Goal: Information Seeking & Learning: Check status

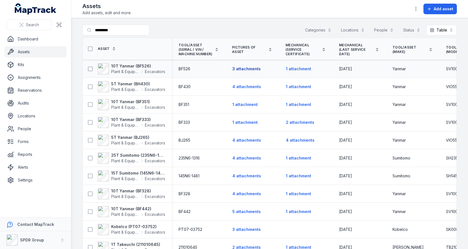
click at [244, 69] on button "3 attachments" at bounding box center [246, 68] width 29 height 11
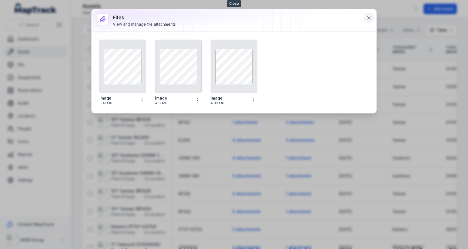
click at [368, 18] on icon at bounding box center [368, 17] width 3 height 3
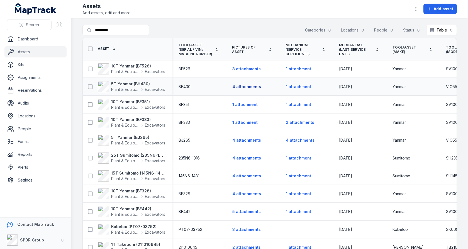
click at [248, 84] on button "4 attachments" at bounding box center [246, 86] width 29 height 11
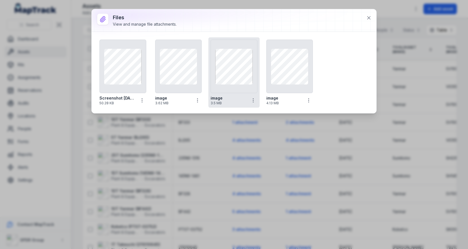
click at [247, 84] on div at bounding box center [233, 66] width 47 height 53
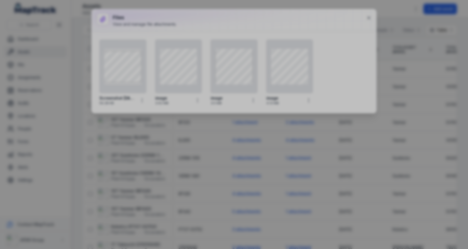
click at [342, 48] on div at bounding box center [234, 124] width 468 height 249
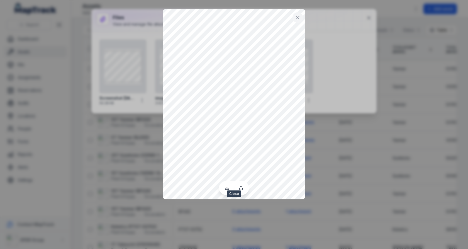
click at [300, 14] on button at bounding box center [297, 17] width 11 height 11
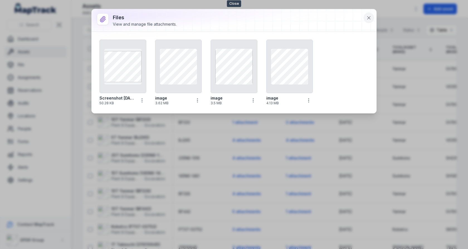
click at [371, 17] on icon at bounding box center [369, 18] width 6 height 6
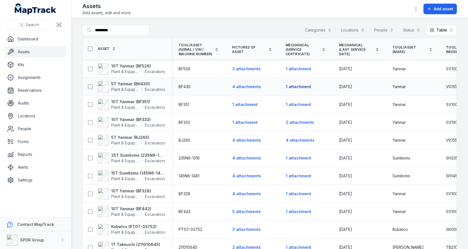
click at [291, 87] on button "1 attachment" at bounding box center [298, 86] width 26 height 11
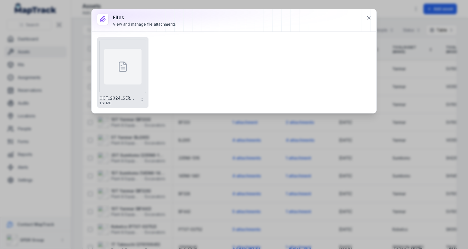
click at [111, 78] on div at bounding box center [122, 67] width 37 height 36
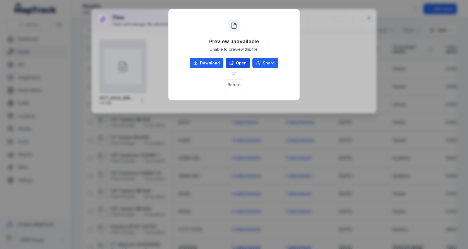
click at [241, 62] on link "Open" at bounding box center [237, 63] width 24 height 11
click at [236, 84] on button "Return" at bounding box center [234, 84] width 20 height 11
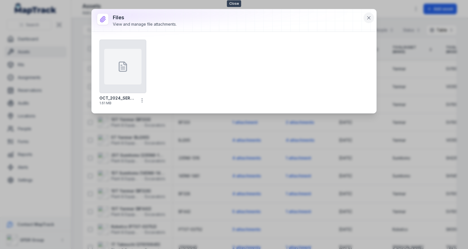
click at [370, 16] on icon at bounding box center [369, 18] width 6 height 6
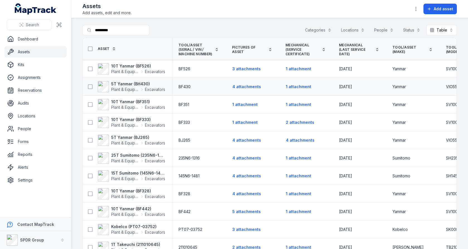
scroll to position [14, 0]
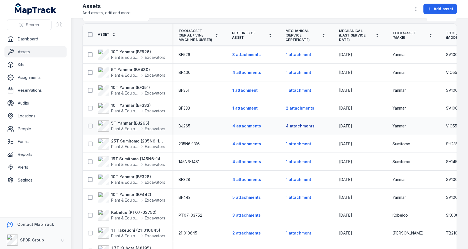
click at [294, 124] on button "4 attachments" at bounding box center [299, 126] width 29 height 11
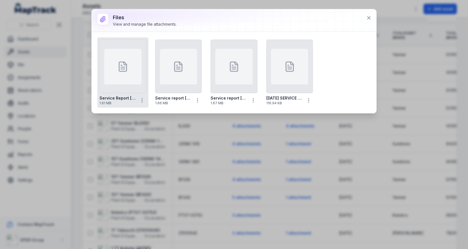
click at [140, 63] on div at bounding box center [122, 67] width 37 height 36
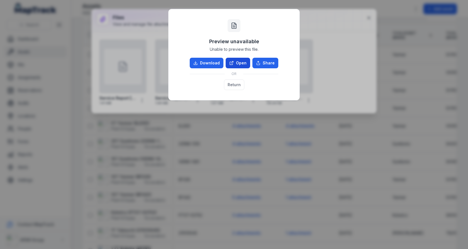
click at [239, 65] on link "Open" at bounding box center [237, 63] width 24 height 11
click at [236, 80] on button "Return" at bounding box center [234, 84] width 20 height 11
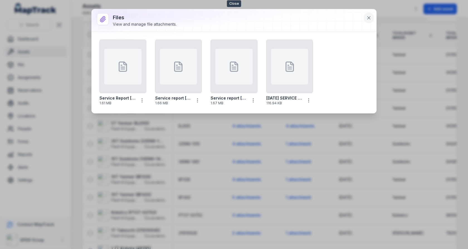
click at [369, 17] on icon at bounding box center [368, 17] width 3 height 3
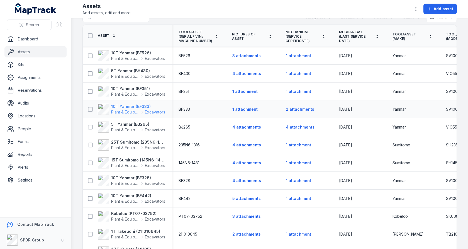
scroll to position [13, 0]
click at [132, 143] on strong "25T Sumitomo (235N6-1316)" at bounding box center [138, 142] width 54 height 6
click at [134, 129] on span "Plant & Equipment" at bounding box center [125, 130] width 28 height 6
click at [301, 110] on button "2 attachments" at bounding box center [299, 109] width 29 height 11
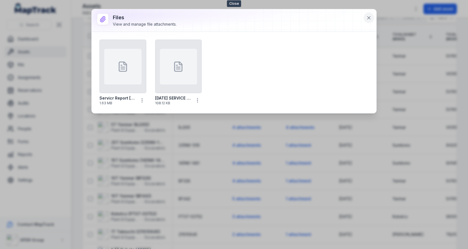
click at [369, 17] on icon at bounding box center [368, 17] width 3 height 3
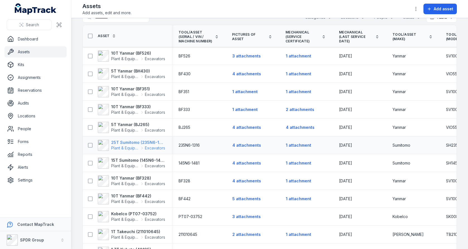
click at [133, 145] on span "Plant & Equipment" at bounding box center [125, 148] width 28 height 6
click at [132, 163] on span "Plant & Equipment" at bounding box center [125, 166] width 28 height 6
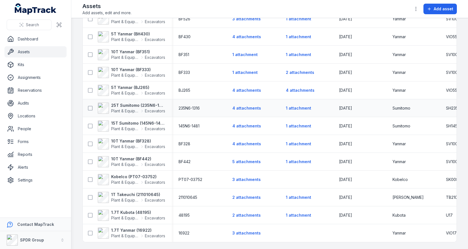
scroll to position [0, 0]
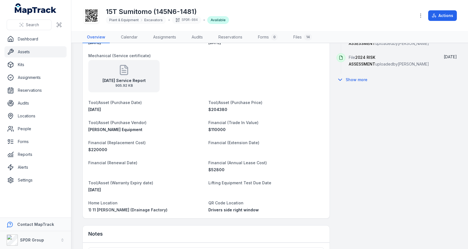
scroll to position [347, 0]
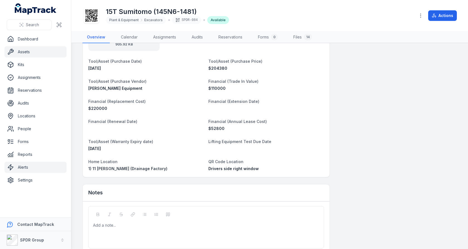
click at [34, 166] on link "Alerts" at bounding box center [35, 166] width 62 height 11
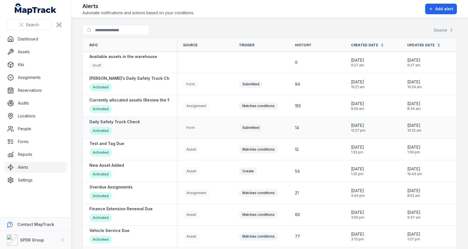
click at [204, 121] on div "Form" at bounding box center [204, 127] width 56 height 12
click at [127, 127] on div "Activated" at bounding box center [114, 131] width 50 height 9
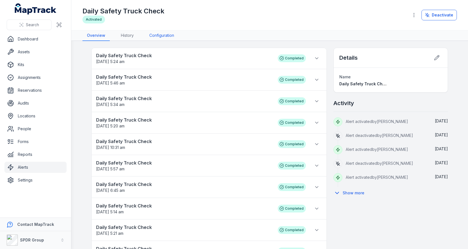
click at [168, 39] on link "Configuration" at bounding box center [162, 35] width 34 height 11
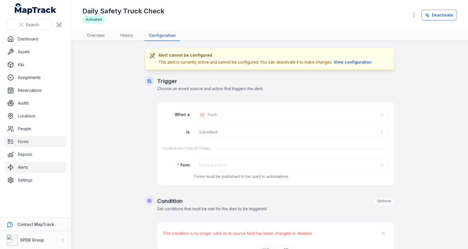
click at [43, 144] on link "Forms" at bounding box center [35, 141] width 62 height 11
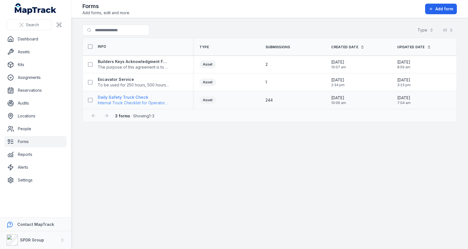
click at [134, 98] on strong "Daily Safety Truck Check" at bounding box center [133, 97] width 71 height 6
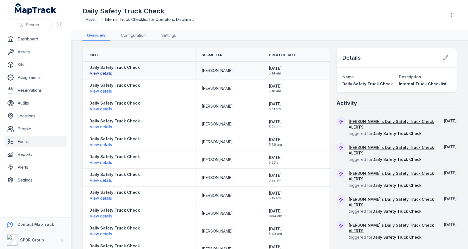
click at [105, 74] on button "View details" at bounding box center [100, 73] width 23 height 6
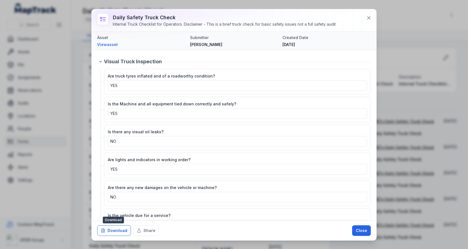
click at [120, 231] on button "Download" at bounding box center [114, 230] width 34 height 11
click at [372, 23] on div at bounding box center [234, 20] width 284 height 22
click at [372, 20] on button at bounding box center [368, 18] width 11 height 11
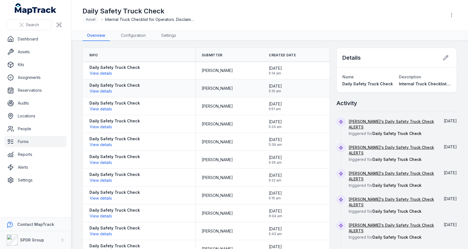
click at [305, 91] on div "[DATE] 5:10 am" at bounding box center [296, 88] width 54 height 10
click at [24, 151] on link "Reports" at bounding box center [35, 154] width 62 height 11
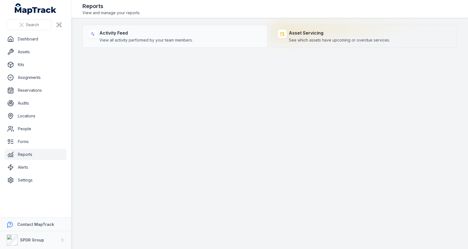
click at [294, 35] on strong "Asset Servicing" at bounding box center [339, 33] width 101 height 7
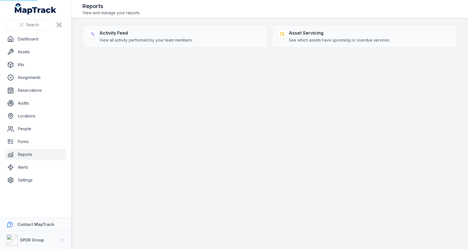
click at [295, 11] on div "Reports View and manage your reports." at bounding box center [269, 8] width 374 height 13
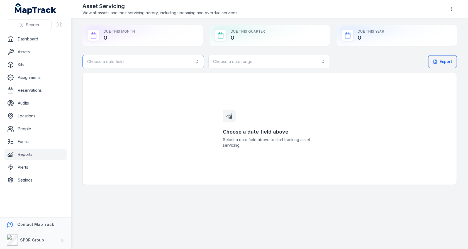
click at [167, 64] on button "Choose a date field" at bounding box center [142, 61] width 121 height 13
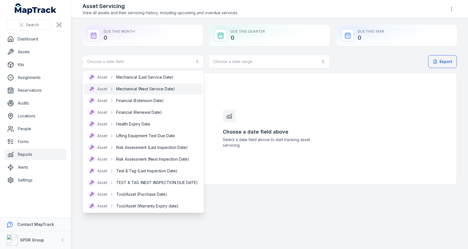
click at [152, 94] on div "Asset Mechanical (Next Service Date)" at bounding box center [143, 88] width 119 height 11
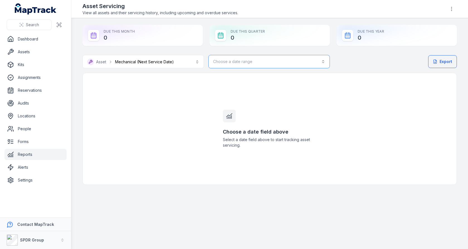
click at [233, 58] on button "Choose a date range" at bounding box center [268, 61] width 121 height 13
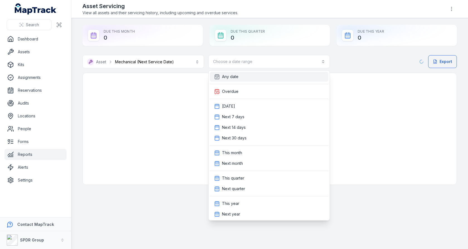
click at [239, 78] on div "Any date" at bounding box center [269, 77] width 110 height 6
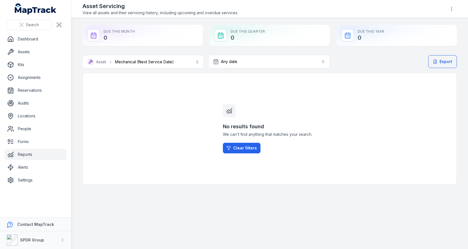
click at [252, 42] on div "Due This Quarter 0" at bounding box center [269, 35] width 120 height 21
click at [181, 61] on button "**********" at bounding box center [142, 61] width 121 height 13
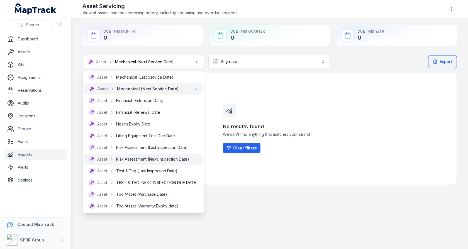
click at [157, 156] on div "Asset Risk Assessment (Next Inspection Date)" at bounding box center [138, 159] width 101 height 7
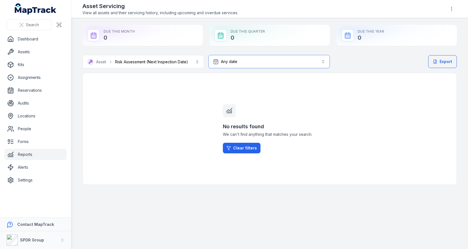
click at [264, 67] on button "Any date ***" at bounding box center [268, 61] width 121 height 13
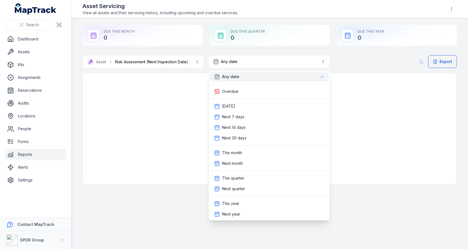
click at [253, 79] on div "Any date" at bounding box center [269, 77] width 110 height 6
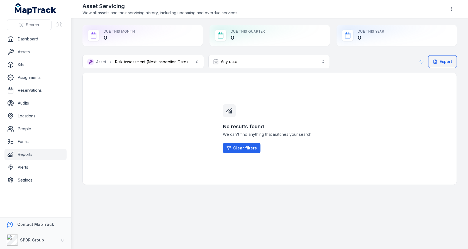
click at [274, 44] on div "Due This Quarter 0" at bounding box center [269, 35] width 120 height 21
click at [267, 62] on button "Any date ***" at bounding box center [268, 61] width 121 height 13
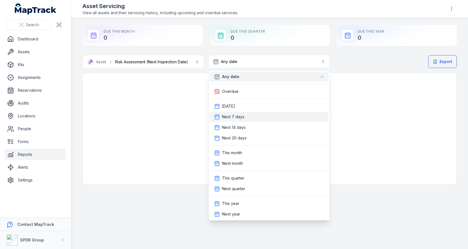
click at [254, 112] on div "Next 7 days" at bounding box center [269, 117] width 119 height 10
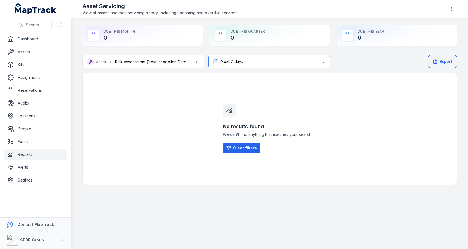
click at [273, 67] on button "Next 7 days ******" at bounding box center [268, 61] width 121 height 13
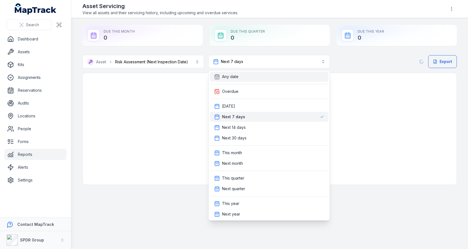
click at [269, 78] on div "Any date" at bounding box center [269, 77] width 110 height 6
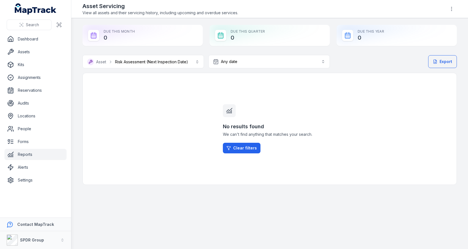
click at [251, 50] on div "**********" at bounding box center [269, 105] width 374 height 160
click at [181, 58] on button "**********" at bounding box center [142, 61] width 121 height 13
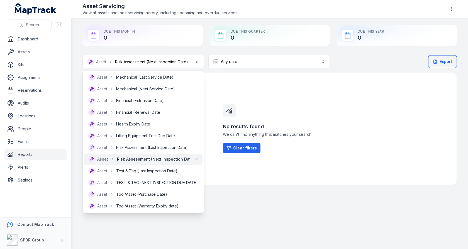
click at [215, 82] on div "**********" at bounding box center [269, 120] width 374 height 130
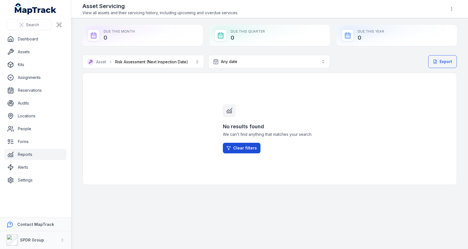
click at [234, 143] on link "Clear filters" at bounding box center [242, 148] width 38 height 11
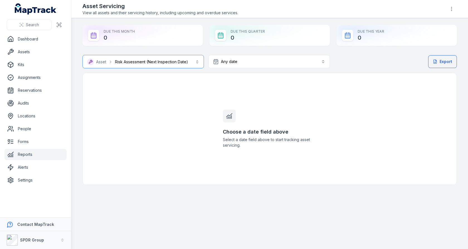
click at [195, 66] on button "**********" at bounding box center [142, 61] width 121 height 13
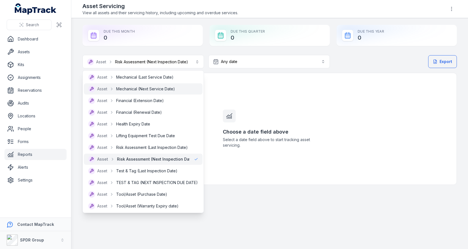
click at [174, 94] on div "Asset Mechanical (Next Service Date)" at bounding box center [143, 88] width 119 height 11
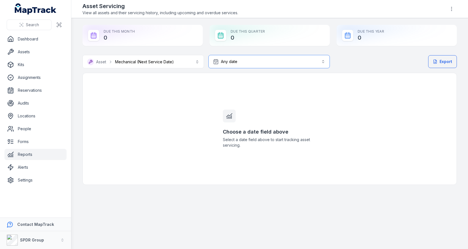
click at [241, 63] on button "Any date ***" at bounding box center [268, 61] width 121 height 13
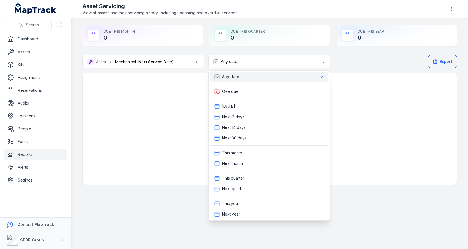
click at [243, 77] on div "Any date" at bounding box center [269, 77] width 110 height 6
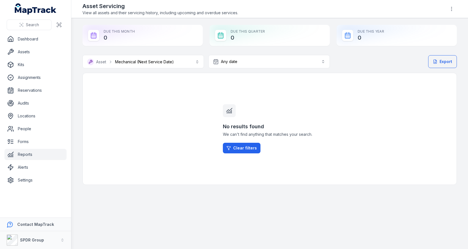
click at [240, 83] on div "No results found We can't find anything that matches your search. Clear filters" at bounding box center [269, 128] width 107 height 111
click at [253, 62] on button "Any date ***" at bounding box center [268, 61] width 121 height 13
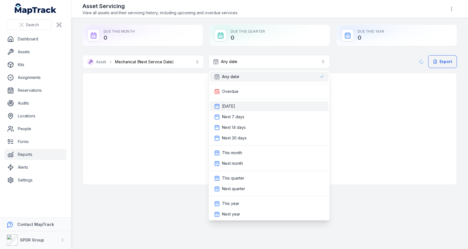
click at [251, 110] on div "[DATE]" at bounding box center [269, 106] width 119 height 10
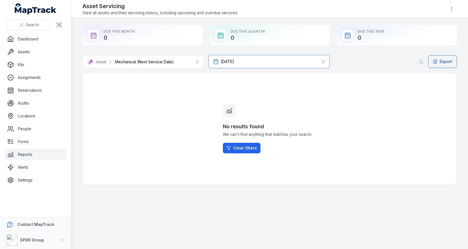
click at [264, 60] on button "[DATE] *****" at bounding box center [268, 61] width 121 height 13
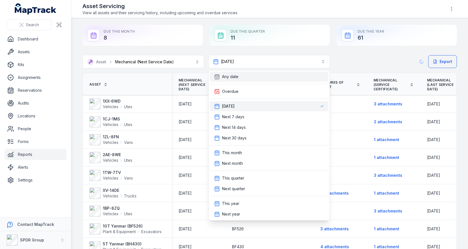
click at [261, 78] on div "Any date" at bounding box center [269, 77] width 110 height 6
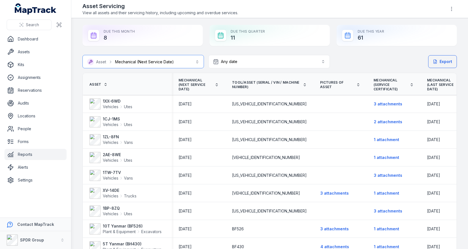
click at [174, 64] on button "**********" at bounding box center [142, 61] width 121 height 13
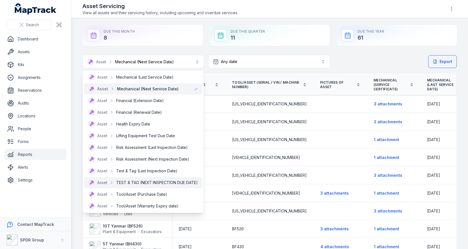
click at [152, 178] on div "Asset TEST & TAG (NEXT INSPECTION DUE DATE)" at bounding box center [143, 182] width 119 height 11
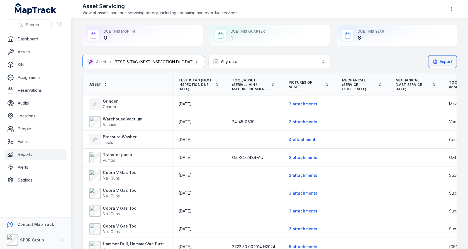
click at [182, 61] on button "**********" at bounding box center [142, 61] width 121 height 13
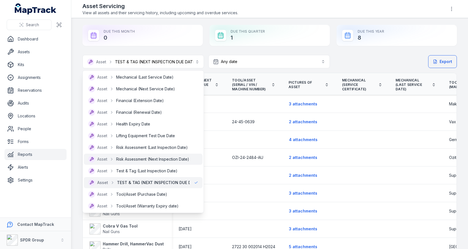
click at [162, 161] on span "Risk Assessment (Next Inspection Date)" at bounding box center [152, 159] width 73 height 6
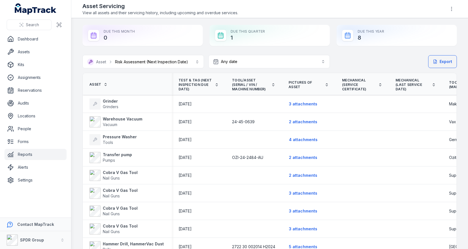
click at [239, 50] on div "**********" at bounding box center [269, 191] width 374 height 333
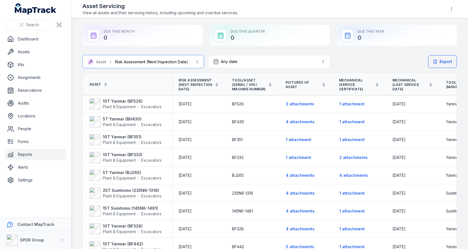
click at [178, 65] on button "**********" at bounding box center [142, 61] width 121 height 13
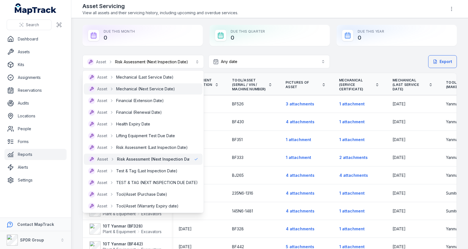
click at [173, 90] on span "Mechanical (Next Service Date)" at bounding box center [145, 89] width 59 height 6
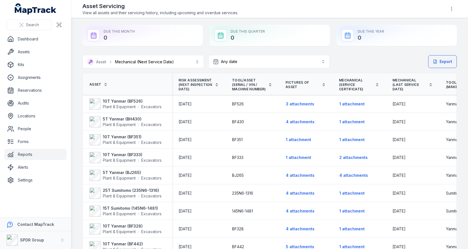
click at [216, 45] on div "Due This Quarter 0" at bounding box center [269, 35] width 120 height 21
